Goal: Transaction & Acquisition: Purchase product/service

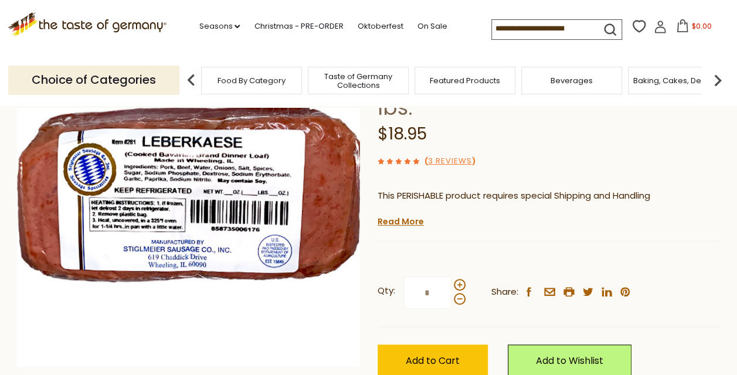
scroll to position [176, 0]
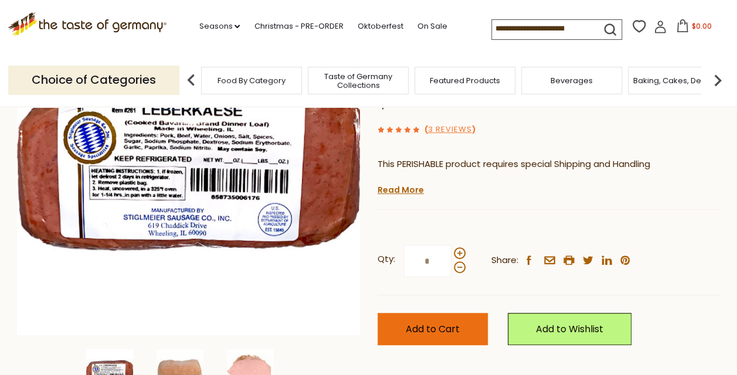
click at [439, 331] on span "Add to Cart" at bounding box center [433, 329] width 54 height 13
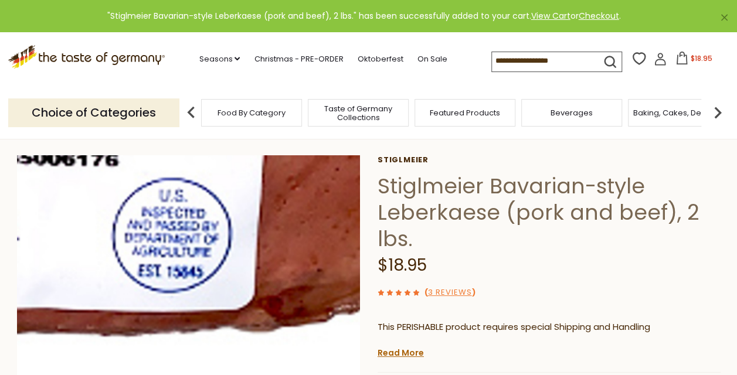
scroll to position [0, 0]
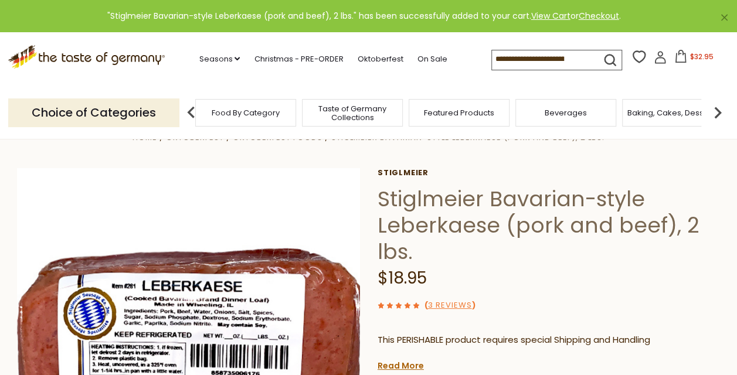
click at [285, 109] on div "Food By Category" at bounding box center [245, 113] width 101 height 28
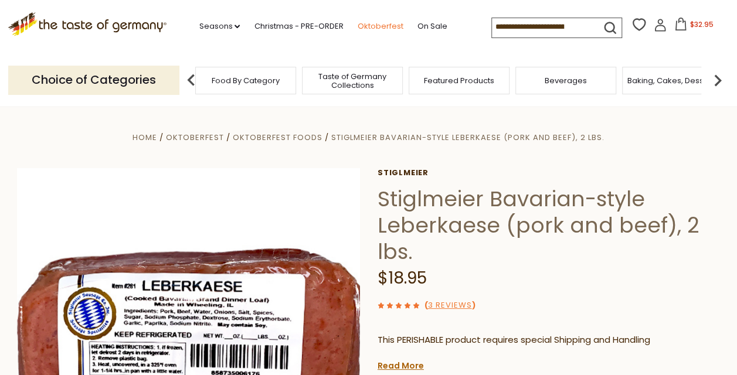
click at [381, 21] on link "Oktoberfest" at bounding box center [380, 26] width 46 height 13
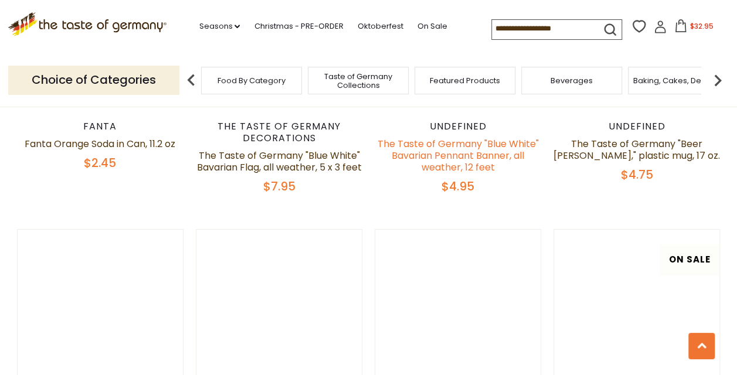
scroll to position [1936, 0]
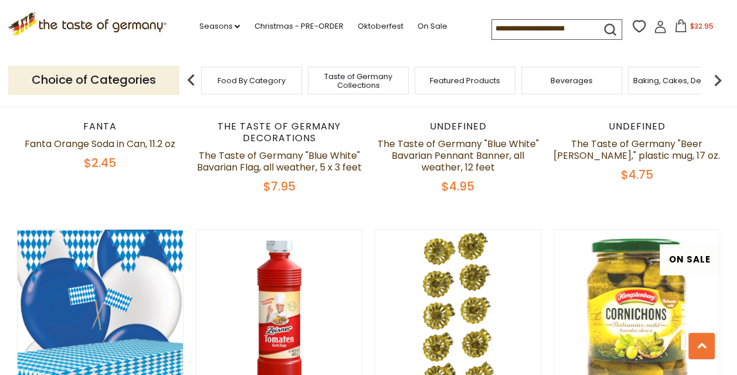
click at [501, 28] on input at bounding box center [541, 28] width 99 height 16
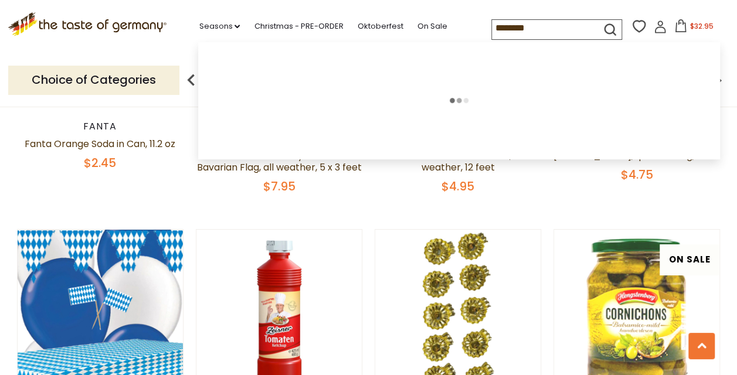
type input "*********"
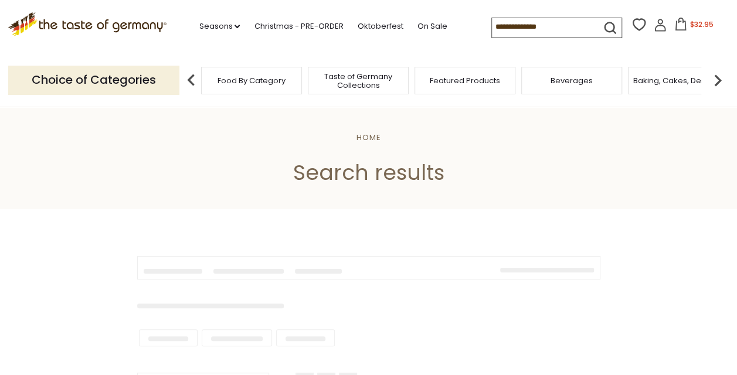
type input "*********"
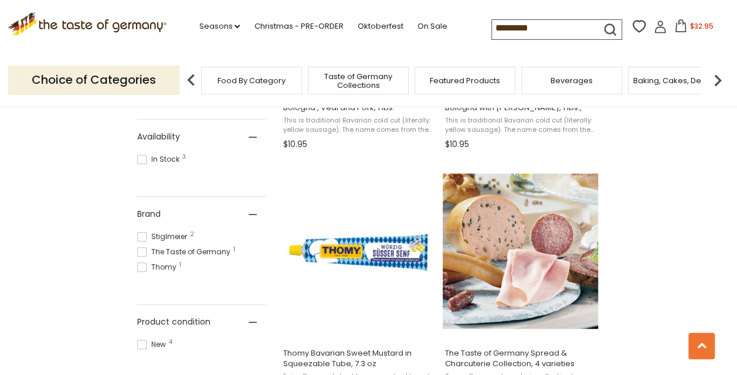
scroll to position [293, 0]
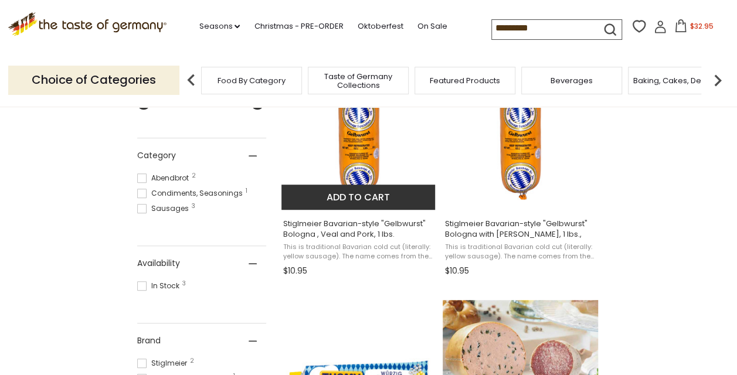
click at [352, 190] on button "Add to cart" at bounding box center [359, 197] width 154 height 25
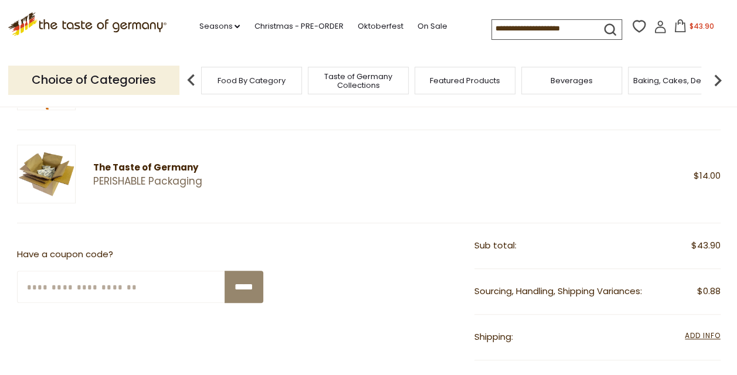
scroll to position [293, 0]
